Goal: Information Seeking & Learning: Find specific page/section

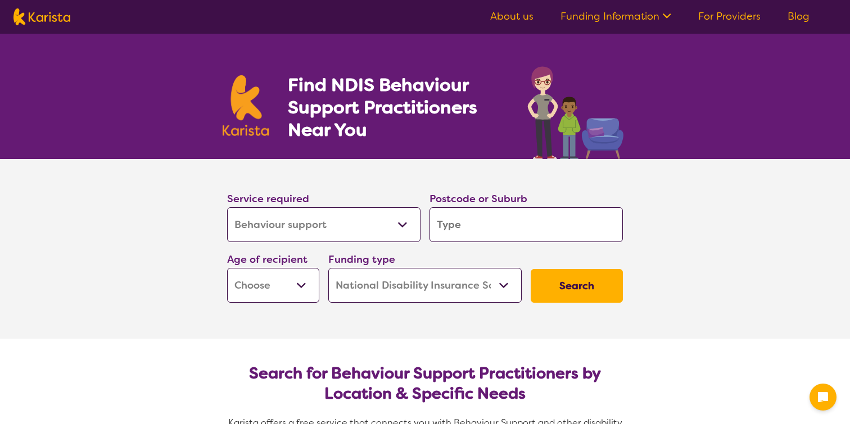
select select "Behaviour support"
select select "NDIS"
select select "Behaviour support"
select select "NDIS"
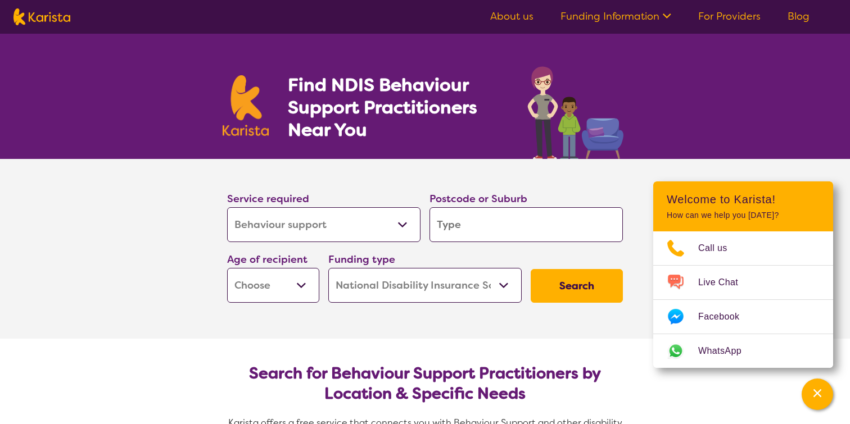
click at [400, 225] on select "Allied Health Assistant Assessment ([MEDICAL_DATA] or [MEDICAL_DATA]) Behaviour…" at bounding box center [323, 224] width 193 height 35
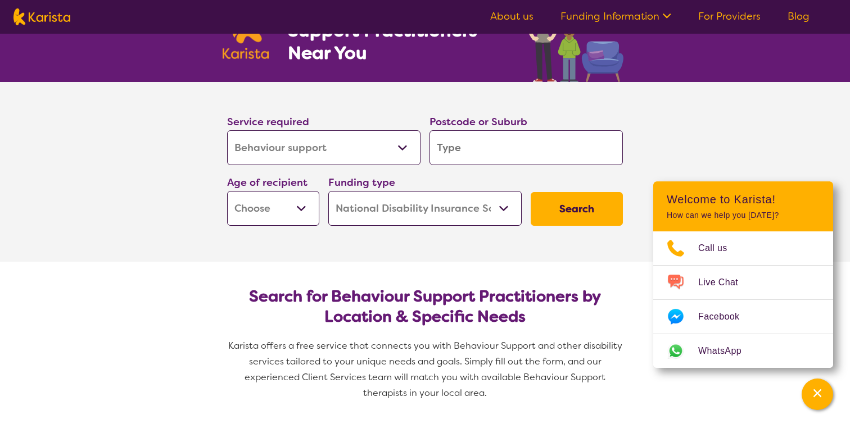
scroll to position [75, 0]
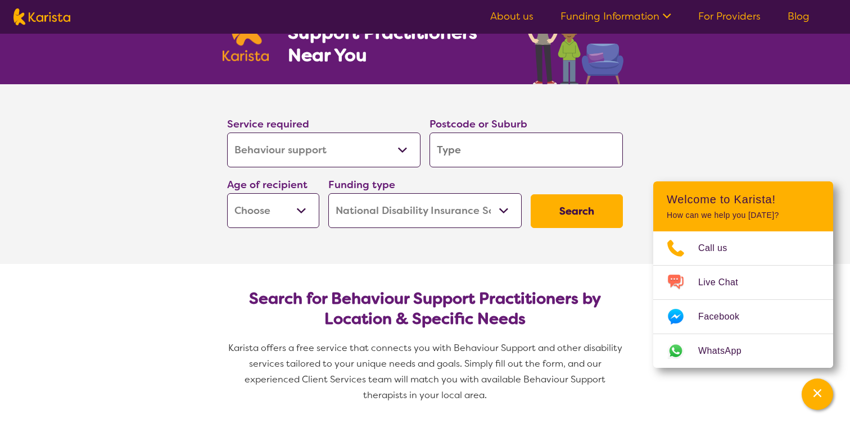
click at [404, 149] on select "Allied Health Assistant Assessment ([MEDICAL_DATA] or [MEDICAL_DATA]) Behaviour…" at bounding box center [323, 150] width 193 height 35
click at [227, 133] on select "Allied Health Assistant Assessment ([MEDICAL_DATA] or [MEDICAL_DATA]) Behaviour…" at bounding box center [323, 150] width 193 height 35
click at [465, 153] on input "search" at bounding box center [525, 150] width 193 height 35
type input "2122"
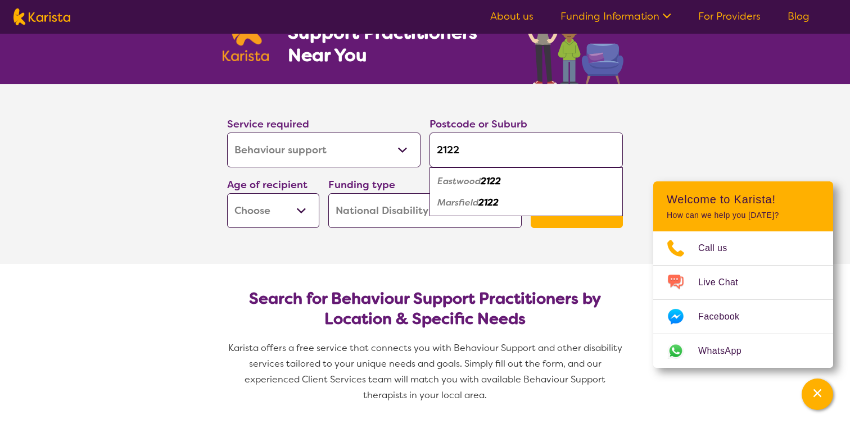
click at [299, 210] on select "Early Childhood - 0 to 9 Child - 10 to 11 Adolescent - 12 to 17 Adult - 18 to 6…" at bounding box center [273, 210] width 92 height 35
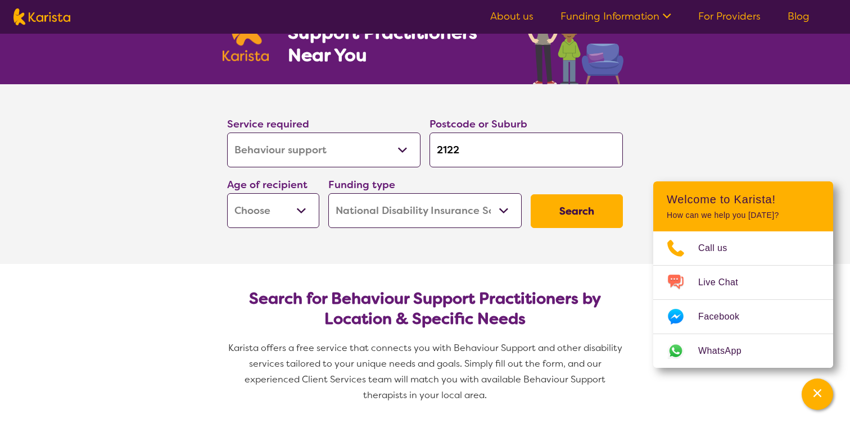
select select "AD"
click at [227, 193] on select "Early Childhood - 0 to 9 Child - 10 to 11 Adolescent - 12 to 17 Adult - 18 to 6…" at bounding box center [273, 210] width 92 height 35
select select "AD"
click at [507, 210] on select "Home Care Package (HCP) National Disability Insurance Scheme (NDIS) I don't know" at bounding box center [424, 210] width 193 height 35
select select "HCP"
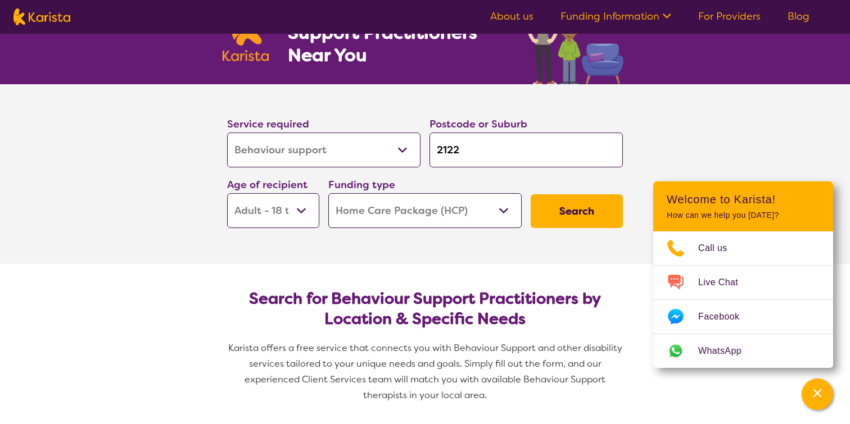
click at [328, 193] on select "Home Care Package (HCP) National Disability Insurance Scheme (NDIS) I don't know" at bounding box center [424, 210] width 193 height 35
select select "HCP"
click at [502, 211] on select "Home Care Package (HCP) National Disability Insurance Scheme (NDIS) I don't know" at bounding box center [424, 210] width 193 height 35
select select "i-don-t-know"
click at [328, 193] on select "Home Care Package (HCP) National Disability Insurance Scheme (NDIS) I don't know" at bounding box center [424, 210] width 193 height 35
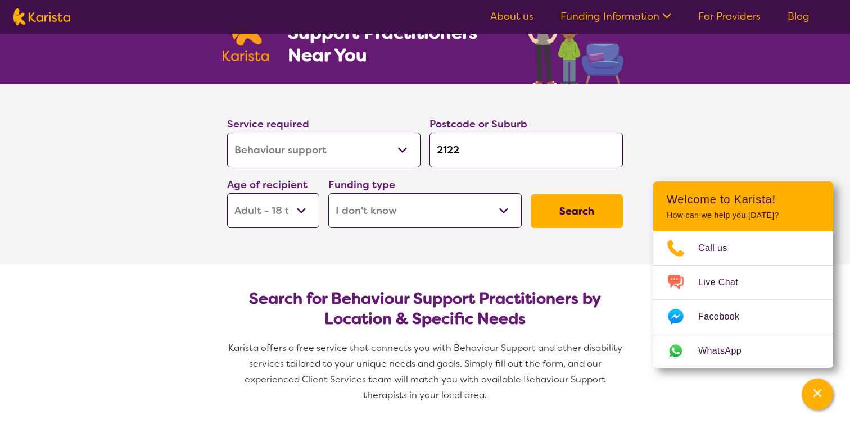
select select "i-don-t-know"
click at [567, 209] on button "Search" at bounding box center [577, 212] width 92 height 34
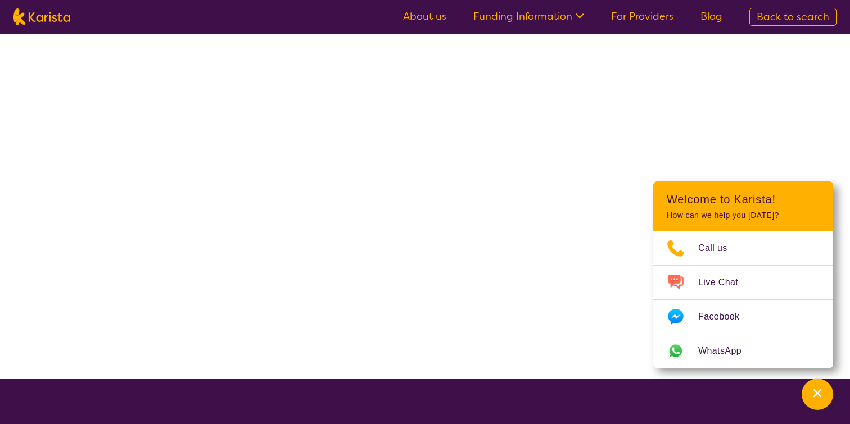
select select "Behaviour support"
select select "AD"
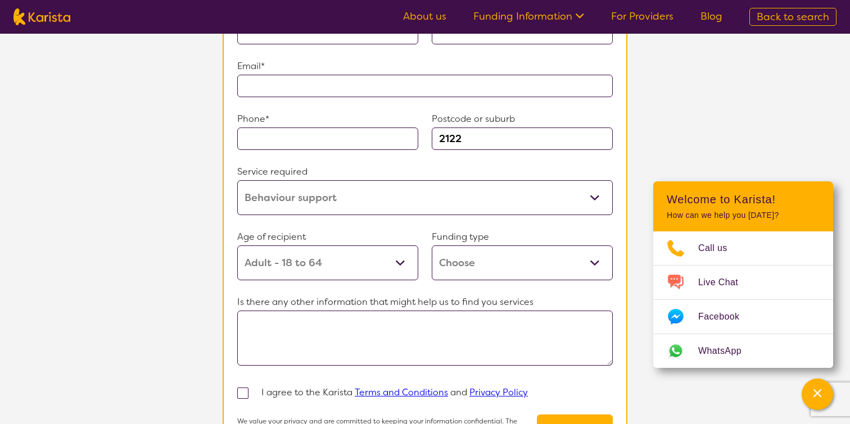
scroll to position [926, 0]
select select "Behaviour support"
select select "AD"
select select "NDIS"
select select "Behaviour support"
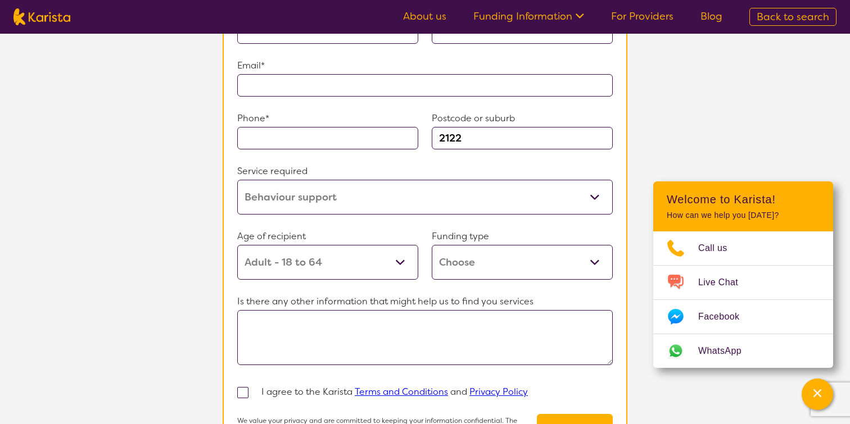
select select "AD"
select select "NDIS"
